Goal: Navigation & Orientation: Find specific page/section

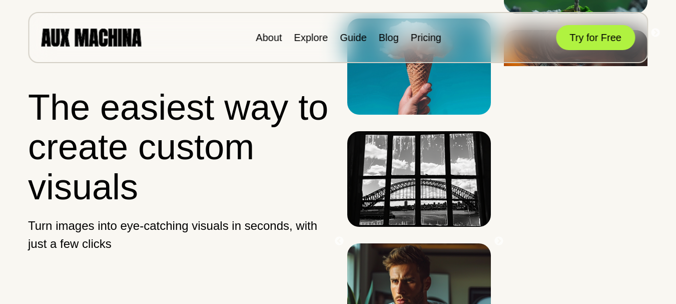
scroll to position [84, 0]
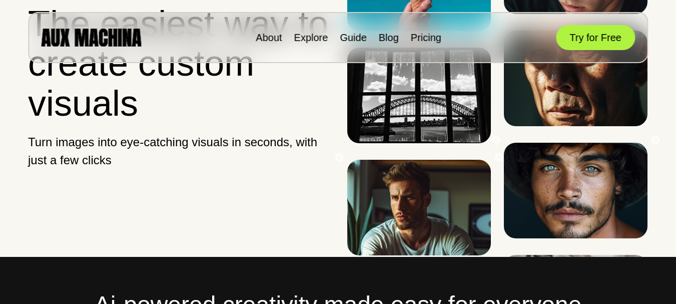
click at [218, 165] on p "Turn images into eye-catching visuals in seconds, with just a few clicks" at bounding box center [178, 151] width 301 height 36
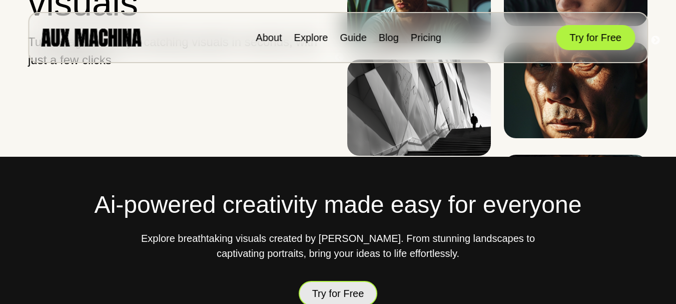
scroll to position [234, 0]
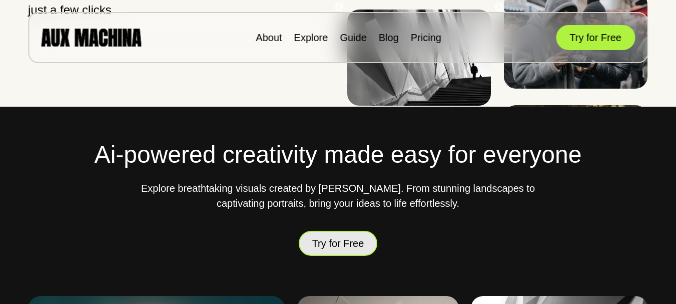
click at [339, 243] on button "Try for Free" at bounding box center [338, 243] width 79 height 25
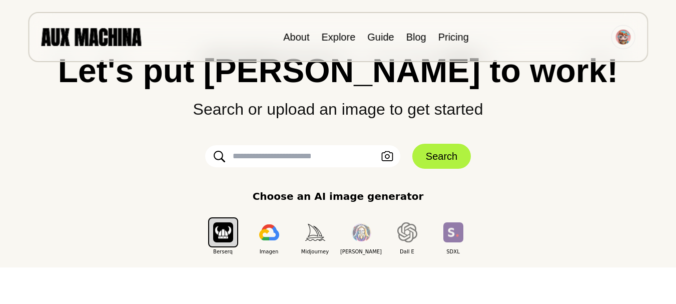
scroll to position [84, 0]
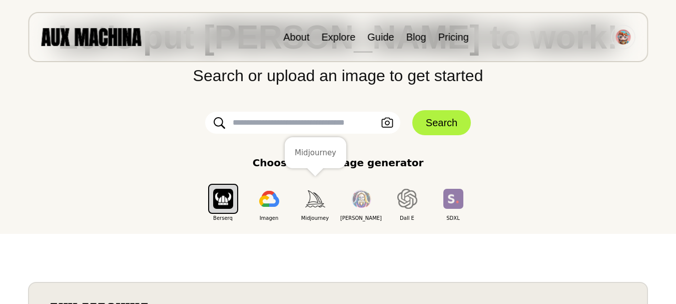
click at [309, 197] on img "button" at bounding box center [315, 198] width 20 height 17
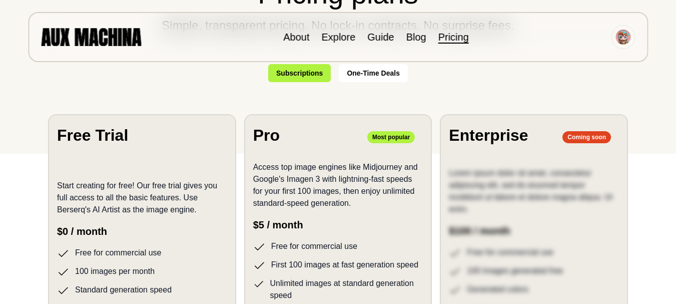
scroll to position [34, 0]
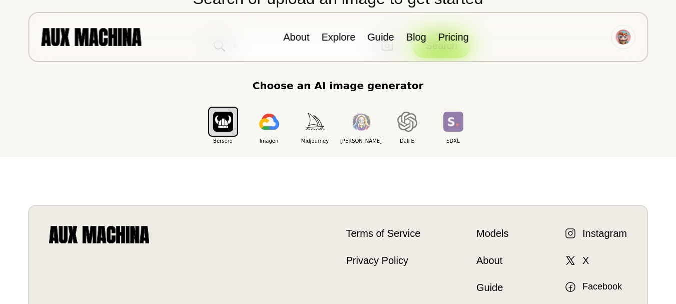
scroll to position [44, 0]
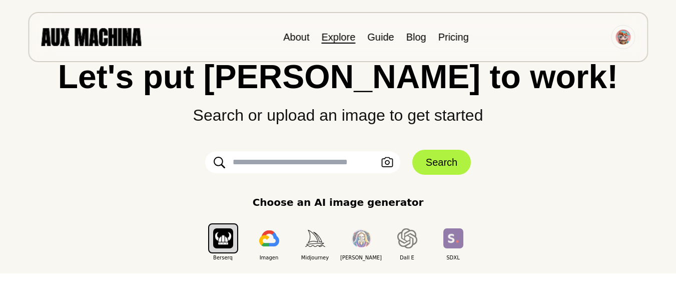
click at [341, 36] on link "Explore" at bounding box center [338, 37] width 34 height 11
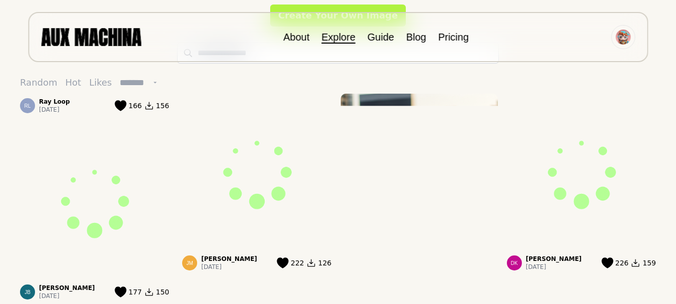
scroll to position [217, 0]
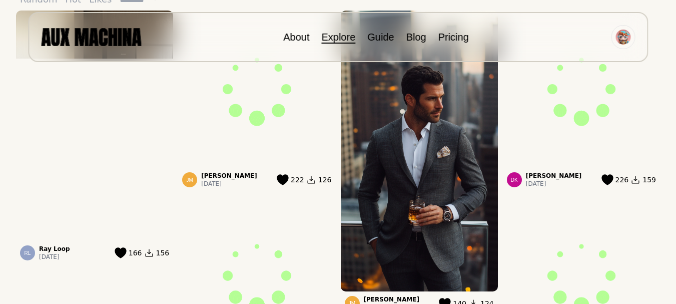
click at [124, 247] on icon at bounding box center [121, 252] width 12 height 11
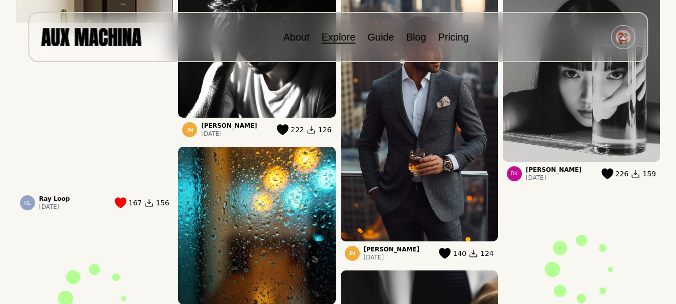
scroll to position [200, 0]
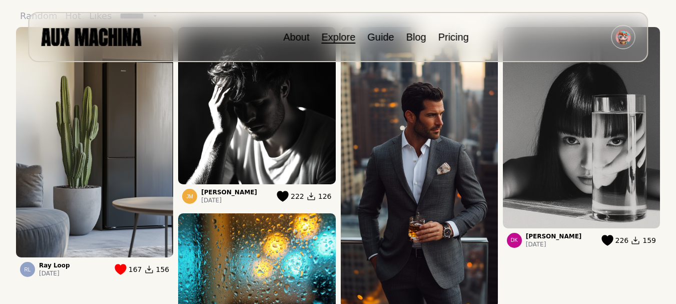
click at [115, 209] on img at bounding box center [94, 142] width 157 height 230
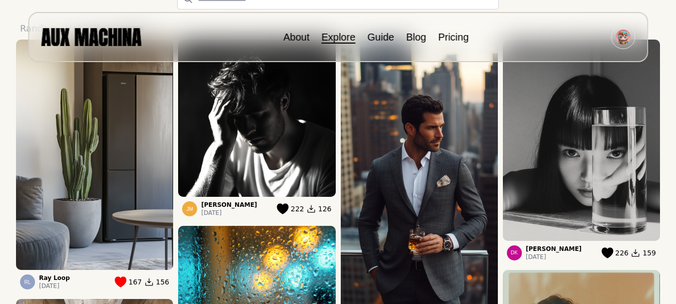
scroll to position [191, 0]
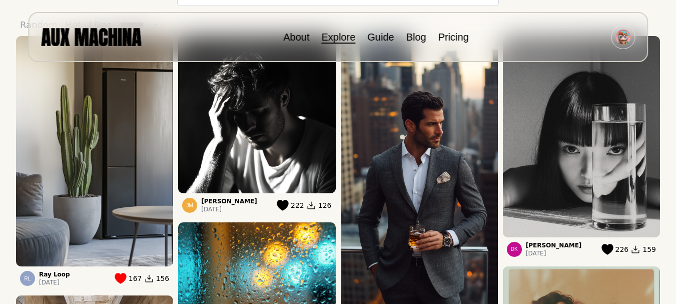
click at [152, 275] on icon at bounding box center [149, 279] width 8 height 8
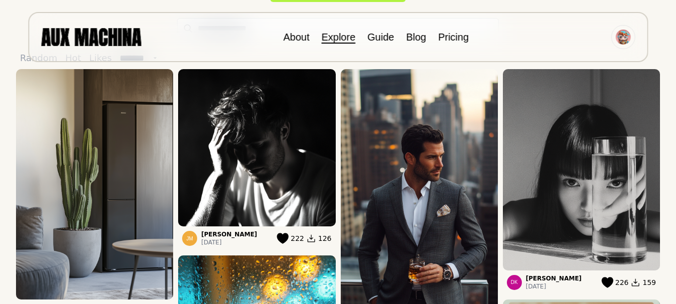
scroll to position [141, 0]
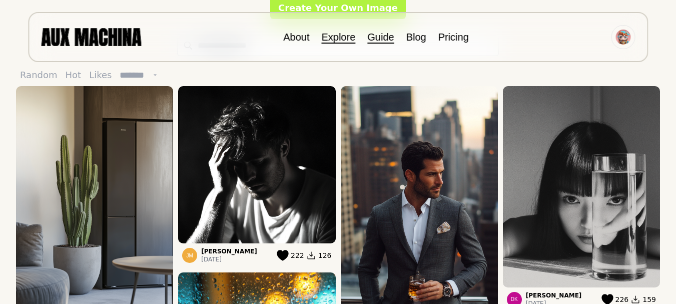
click at [386, 38] on link "Guide" at bounding box center [380, 37] width 27 height 11
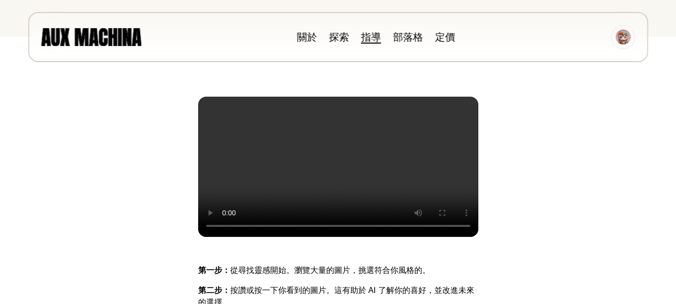
scroll to position [150, 0]
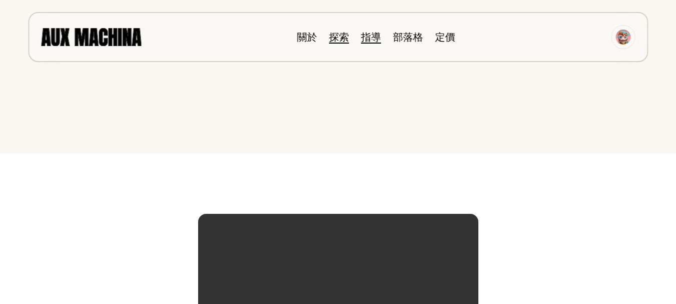
click at [339, 39] on font "探索" at bounding box center [339, 37] width 20 height 11
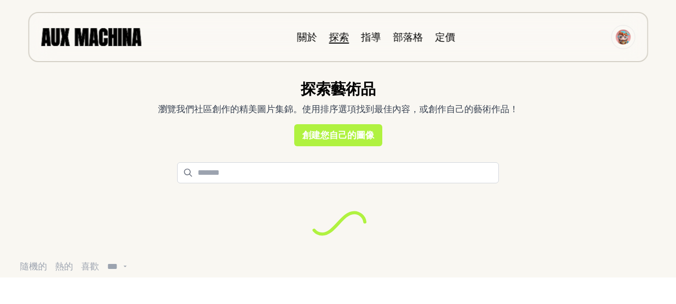
select select "***"
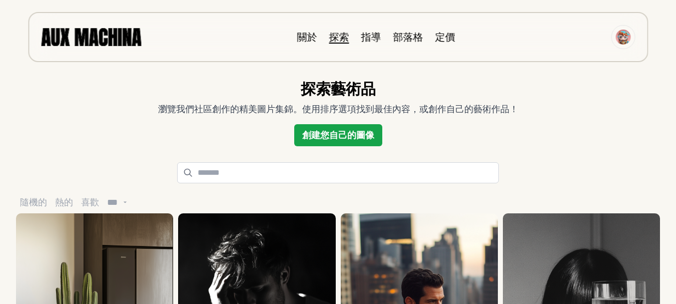
click at [329, 133] on font "創建您自己的圖像" at bounding box center [338, 135] width 72 height 11
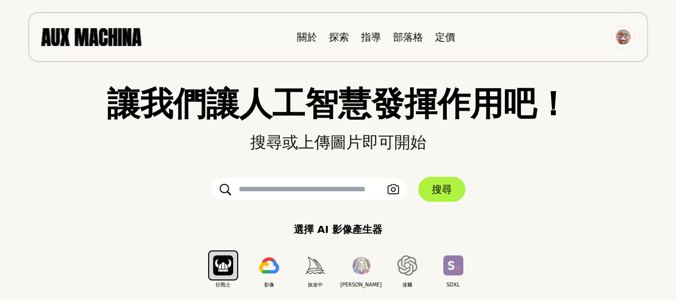
scroll to position [100, 0]
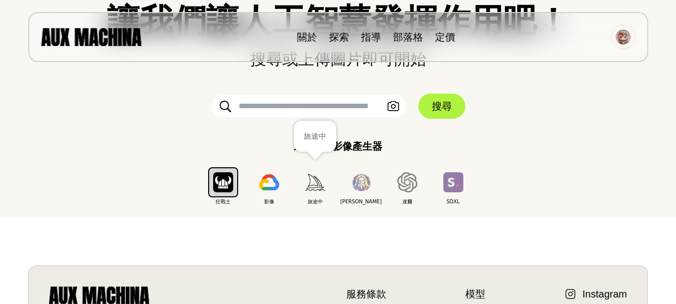
click at [313, 184] on img "button" at bounding box center [315, 182] width 20 height 17
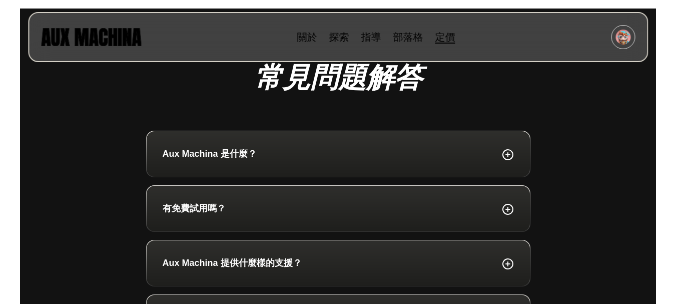
scroll to position [601, 0]
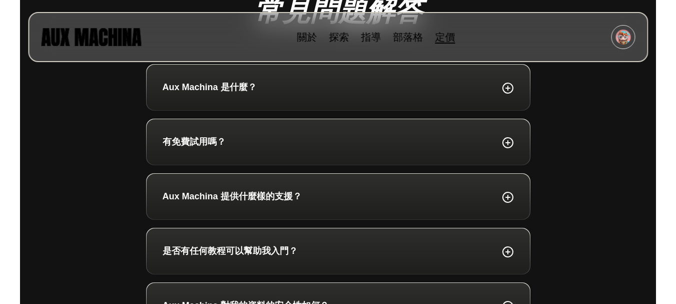
click at [508, 143] on icon at bounding box center [508, 143] width 10 height 10
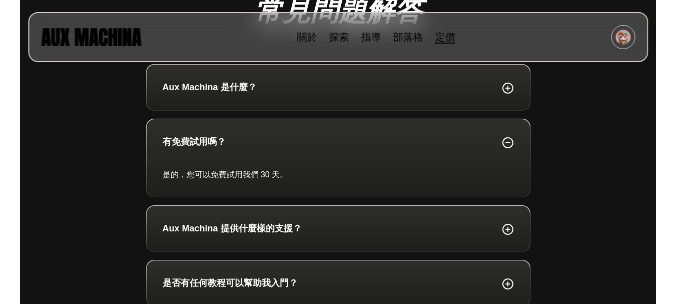
click at [507, 140] on icon at bounding box center [508, 142] width 12 height 13
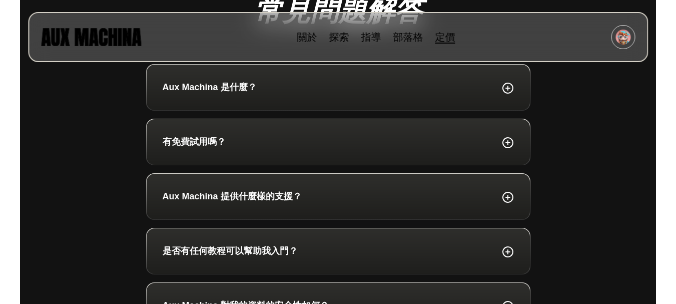
click at [508, 195] on icon at bounding box center [508, 196] width 12 height 13
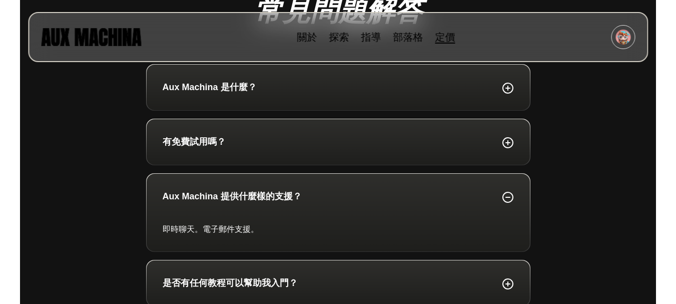
click at [508, 195] on icon at bounding box center [508, 196] width 12 height 13
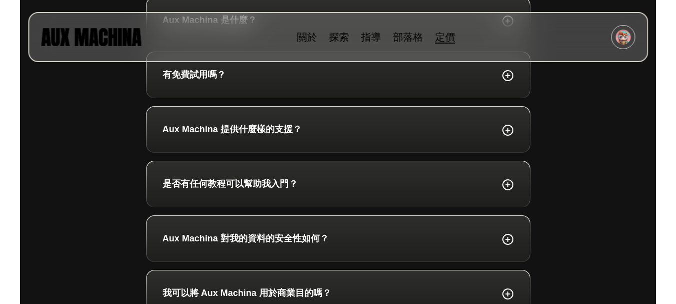
scroll to position [684, 0]
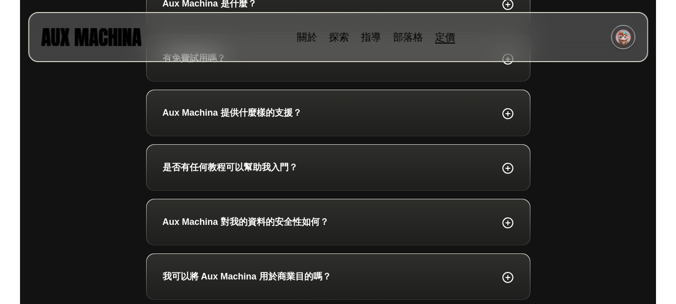
click at [623, 38] on img at bounding box center [623, 37] width 15 height 15
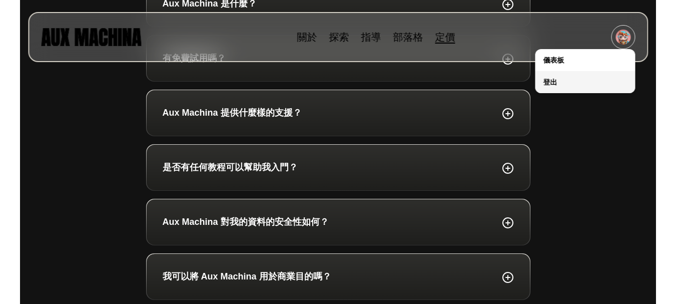
click at [550, 80] on font "登出" at bounding box center [550, 82] width 14 height 8
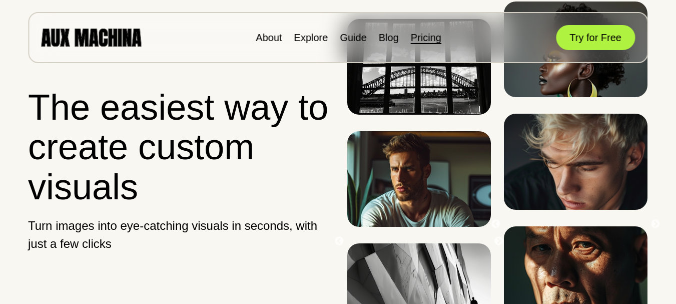
click at [431, 36] on link "Pricing" at bounding box center [426, 37] width 31 height 11
